Goal: Book appointment/travel/reservation

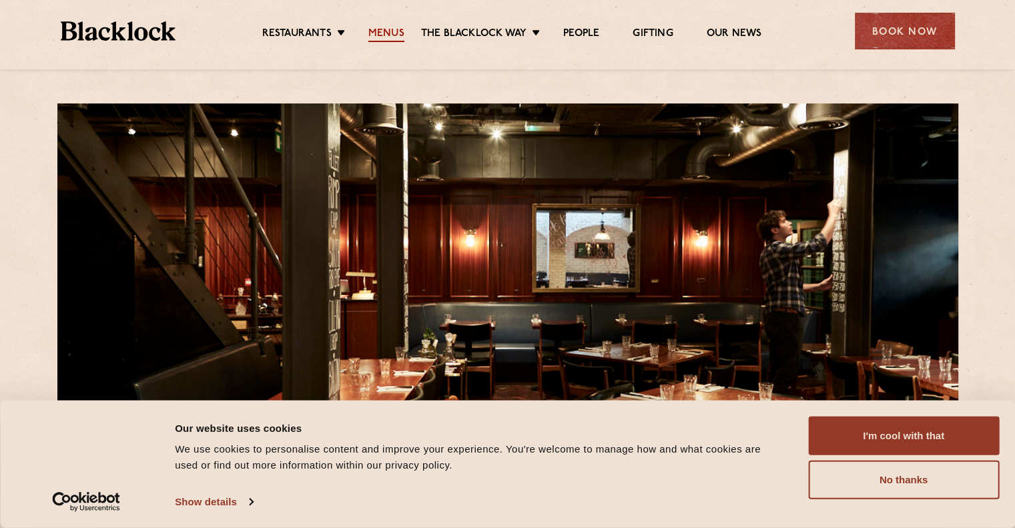
click at [386, 27] on link "Menus" at bounding box center [386, 34] width 36 height 15
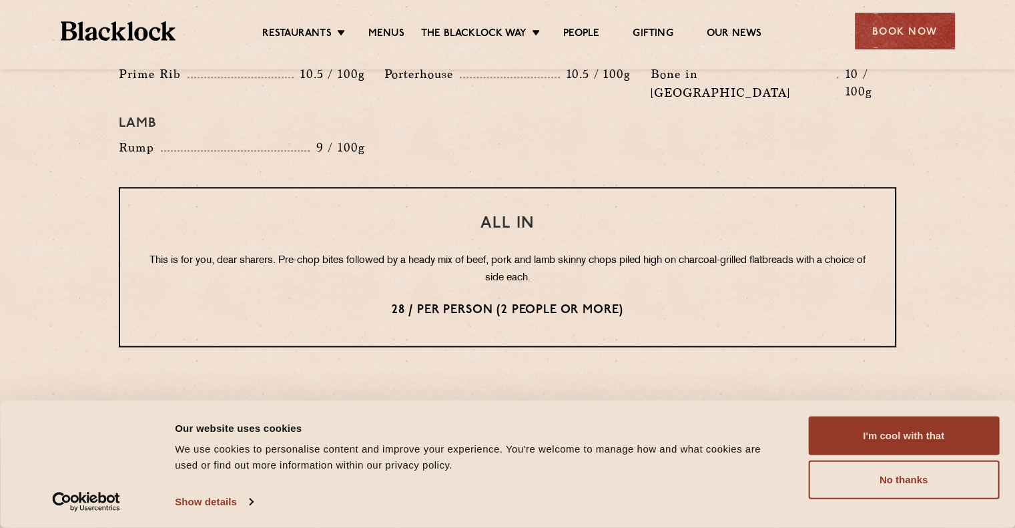
scroll to position [2068, 0]
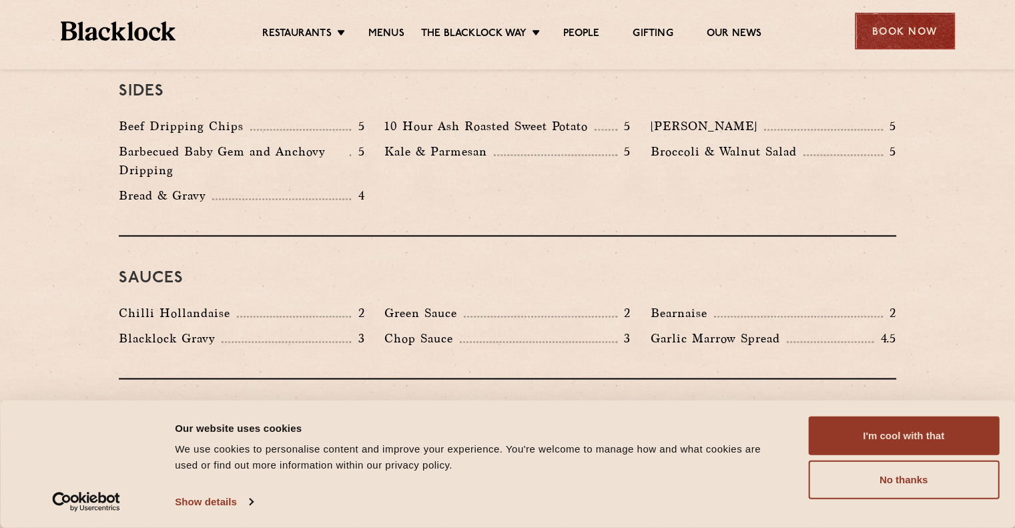
click at [897, 34] on div "Book Now" at bounding box center [904, 31] width 100 height 37
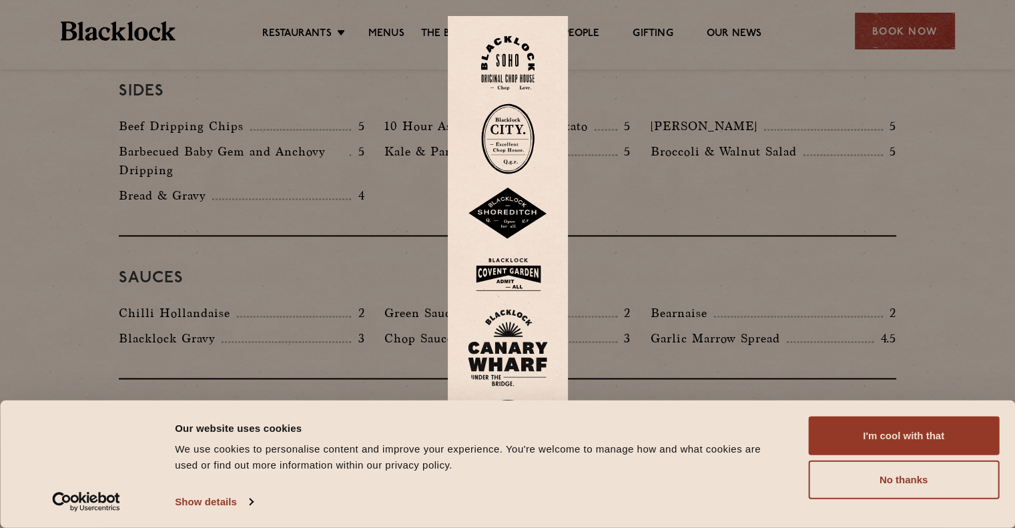
click at [522, 66] on img at bounding box center [507, 63] width 53 height 54
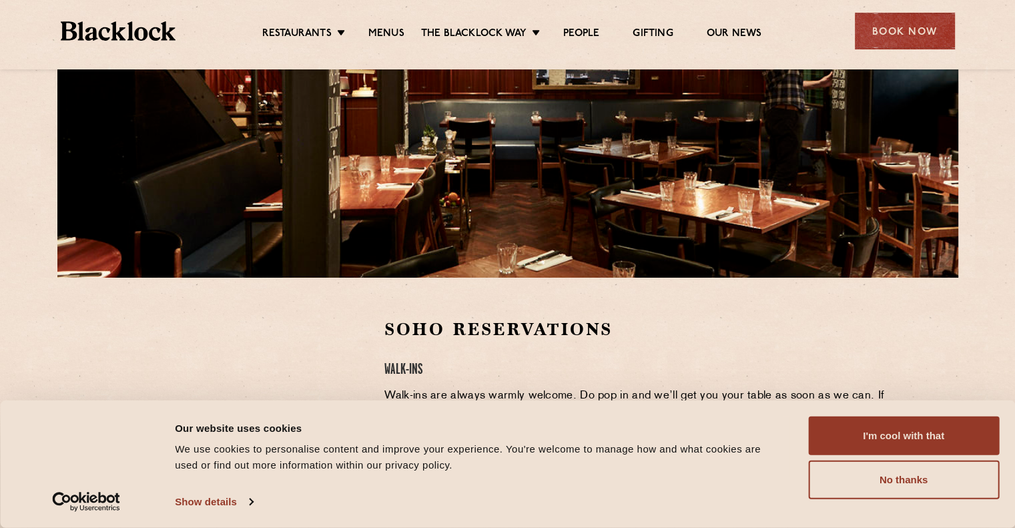
scroll to position [400, 0]
